Goal: Task Accomplishment & Management: Complete application form

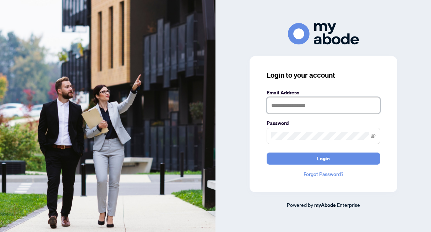
click at [282, 106] on input "text" at bounding box center [324, 105] width 114 height 16
type input "**********"
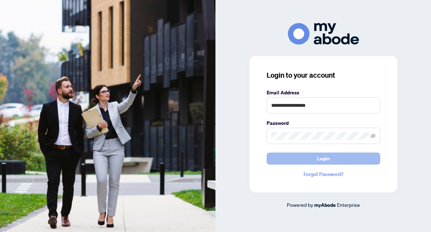
click at [300, 158] on button "Login" at bounding box center [324, 159] width 114 height 12
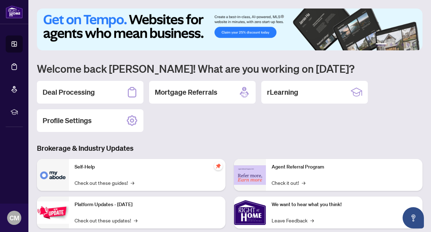
click at [59, 179] on img at bounding box center [53, 175] width 32 height 32
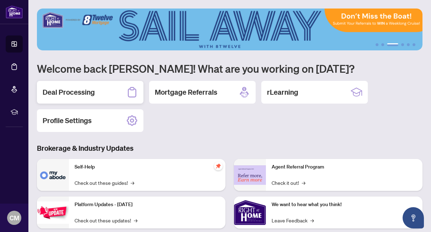
click at [67, 90] on h2 "Deal Processing" at bounding box center [69, 92] width 52 height 10
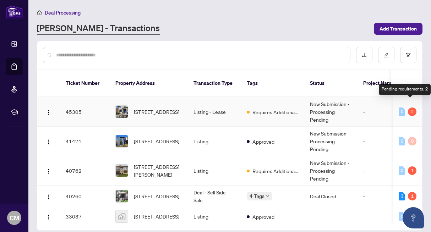
click at [410, 108] on div "2" at bounding box center [412, 112] width 9 height 9
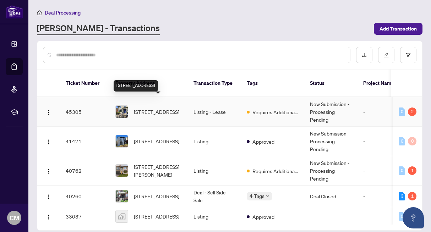
click at [144, 108] on span "[STREET_ADDRESS]" at bounding box center [156, 112] width 45 height 8
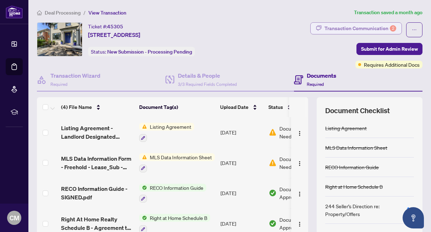
click at [363, 29] on div "Transaction Communication 2" at bounding box center [361, 28] width 72 height 11
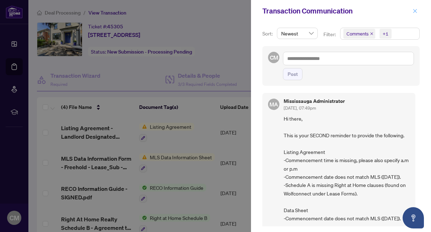
click at [415, 11] on icon "close" at bounding box center [415, 11] width 4 height 4
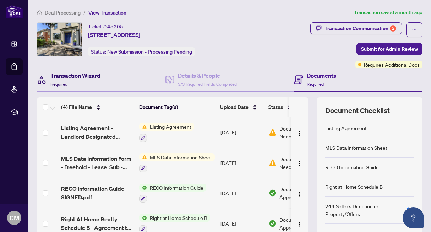
click at [63, 74] on h4 "Transaction Wizard" at bounding box center [75, 75] width 50 height 9
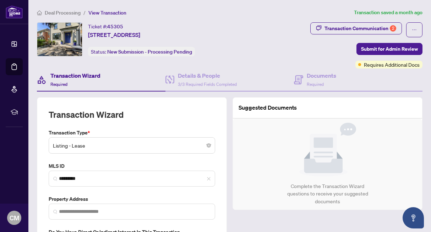
type input "**********"
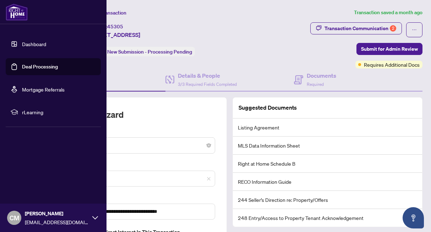
click at [39, 44] on link "Dashboard" at bounding box center [34, 44] width 24 height 6
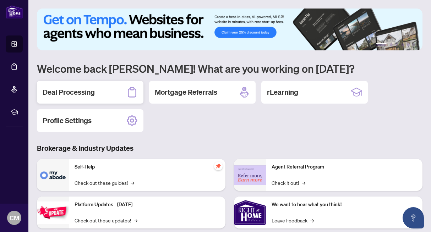
click at [68, 92] on h2 "Deal Processing" at bounding box center [69, 92] width 52 height 10
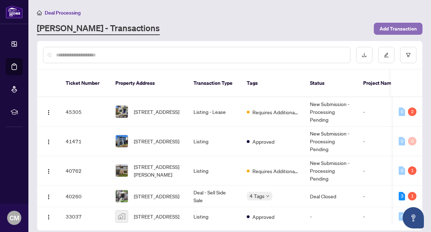
click at [386, 30] on span "Add Transaction" at bounding box center [398, 28] width 37 height 11
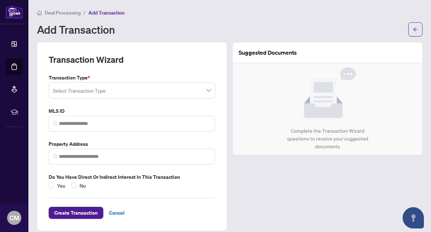
click at [148, 92] on input "search" at bounding box center [129, 92] width 152 height 16
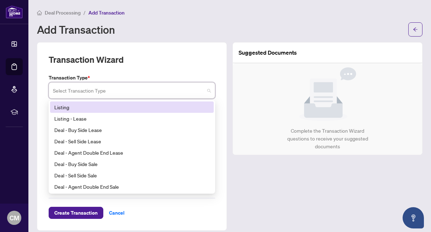
click at [117, 108] on div "Listing" at bounding box center [131, 107] width 155 height 8
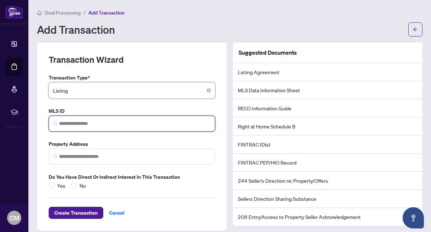
click at [109, 125] on input "search" at bounding box center [135, 123] width 152 height 7
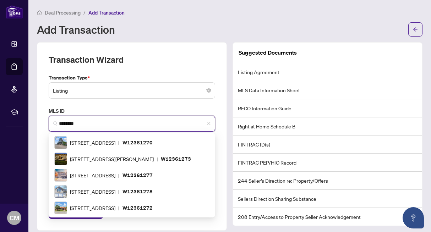
type input "*********"
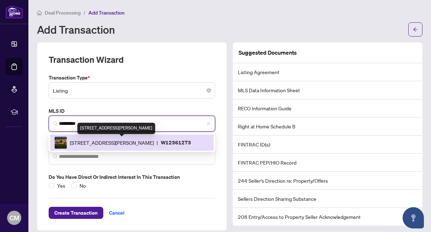
click at [75, 142] on span "[STREET_ADDRESS][PERSON_NAME]" at bounding box center [112, 143] width 84 height 8
type input "**********"
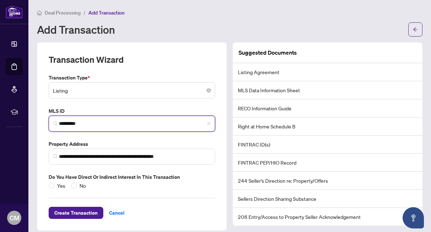
scroll to position [7, 0]
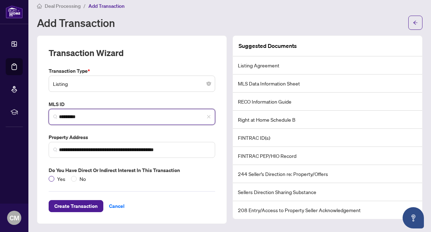
type input "*********"
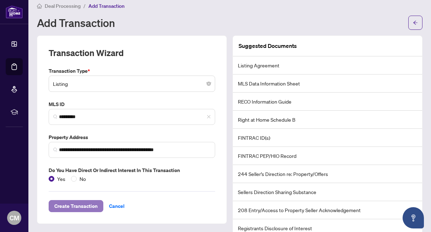
click at [81, 204] on span "Create Transaction" at bounding box center [75, 206] width 43 height 11
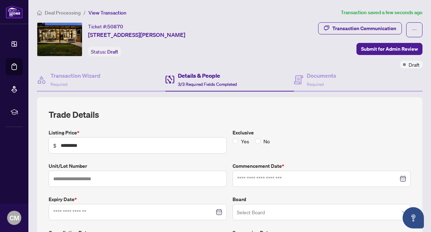
type input "**********"
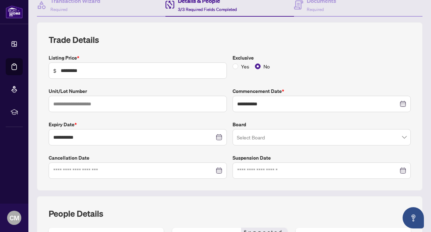
scroll to position [76, 0]
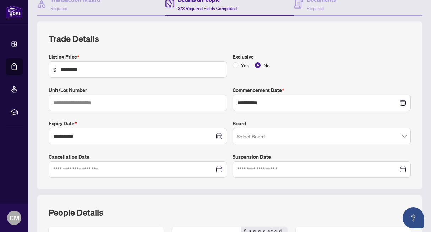
click at [259, 134] on input "search" at bounding box center [318, 138] width 163 height 16
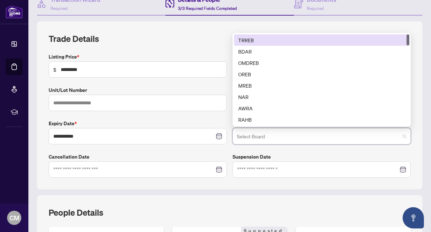
type input "*"
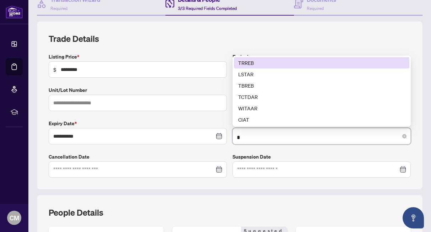
click at [244, 61] on div "TRREB" at bounding box center [321, 63] width 167 height 8
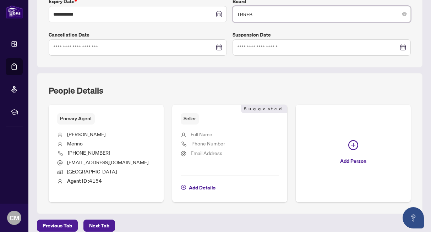
scroll to position [206, 0]
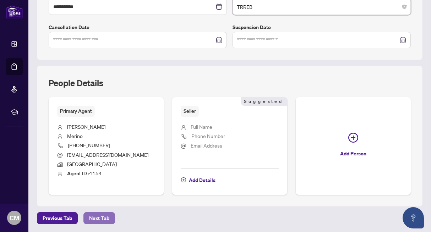
click at [93, 218] on span "Next Tab" at bounding box center [99, 218] width 20 height 11
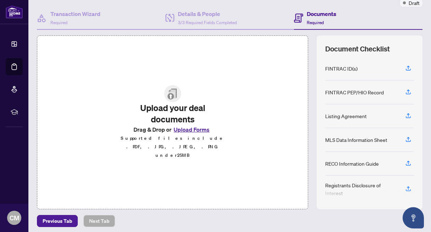
scroll to position [64, 0]
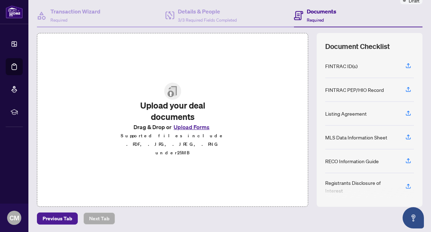
click at [188, 130] on button "Upload Forms" at bounding box center [192, 127] width 40 height 9
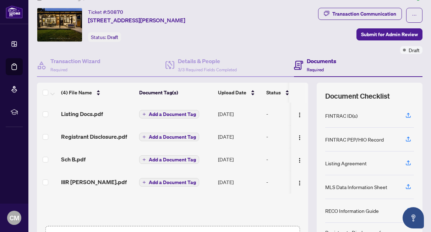
scroll to position [0, 0]
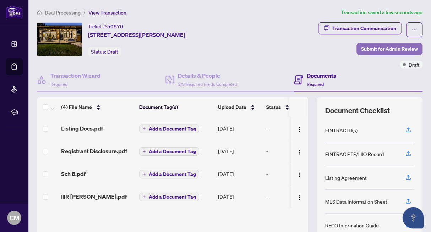
click at [377, 49] on span "Submit for Admin Review" at bounding box center [389, 48] width 57 height 11
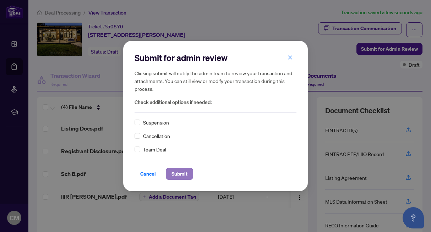
click at [181, 173] on span "Submit" at bounding box center [180, 173] width 16 height 11
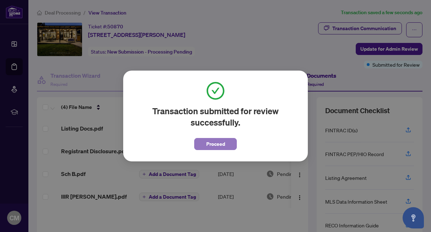
click at [210, 144] on span "Proceed" at bounding box center [215, 144] width 19 height 11
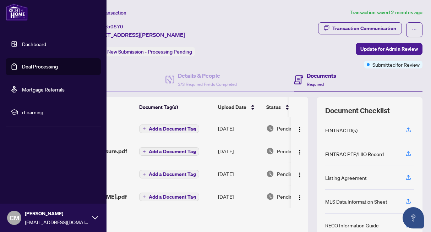
click at [15, 219] on span "CM" at bounding box center [15, 218] width 10 height 10
click at [30, 176] on span "Logout" at bounding box center [29, 175] width 16 height 11
